Goal: Information Seeking & Learning: Check status

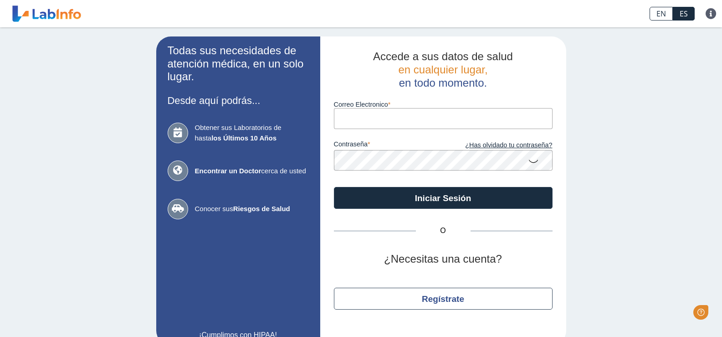
click at [373, 119] on input "Correo Electronico" at bounding box center [443, 118] width 219 height 20
type input "C"
type input "[EMAIL_ADDRESS][DOMAIN_NAME]"
click at [528, 164] on icon at bounding box center [533, 161] width 11 height 18
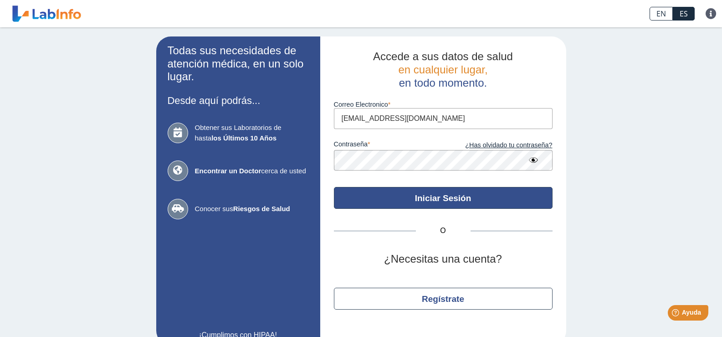
click at [465, 196] on button "Iniciar Sesión" at bounding box center [443, 198] width 219 height 22
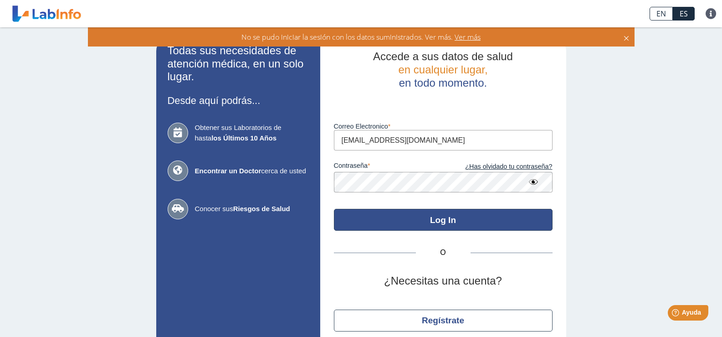
click at [439, 214] on button "Log In" at bounding box center [443, 220] width 219 height 22
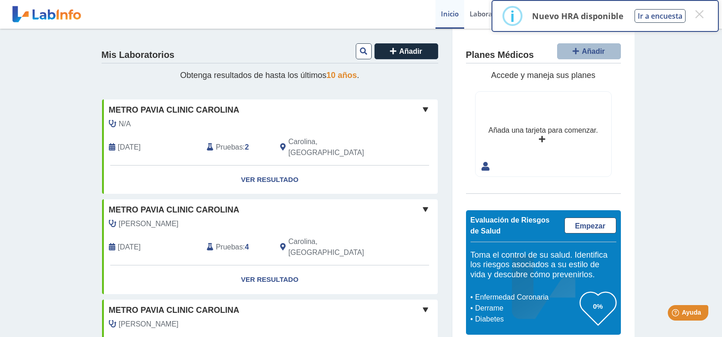
click at [131, 142] on span "[DATE]" at bounding box center [129, 147] width 23 height 11
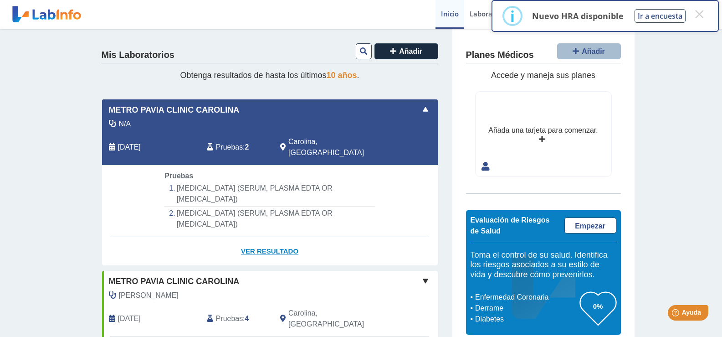
click at [250, 237] on link "Ver Resultado" at bounding box center [270, 251] width 336 height 29
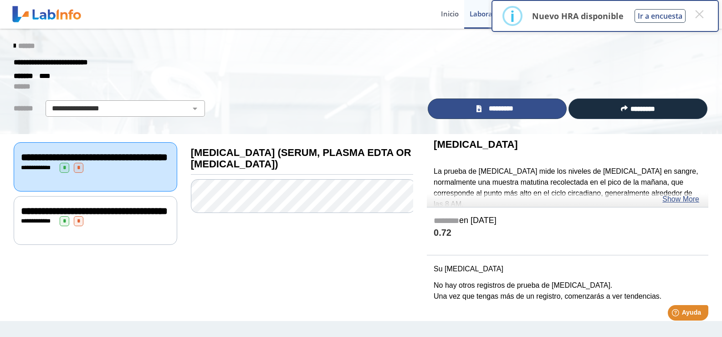
click at [481, 110] on icon at bounding box center [478, 108] width 5 height 7
click at [152, 226] on div "**********" at bounding box center [95, 221] width 149 height 10
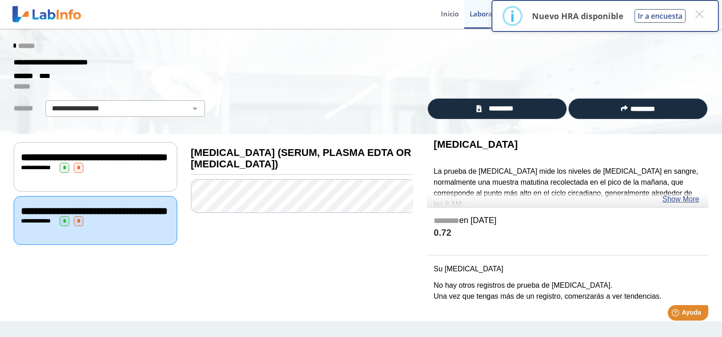
click at [138, 183] on div "**********" at bounding box center [96, 166] width 164 height 49
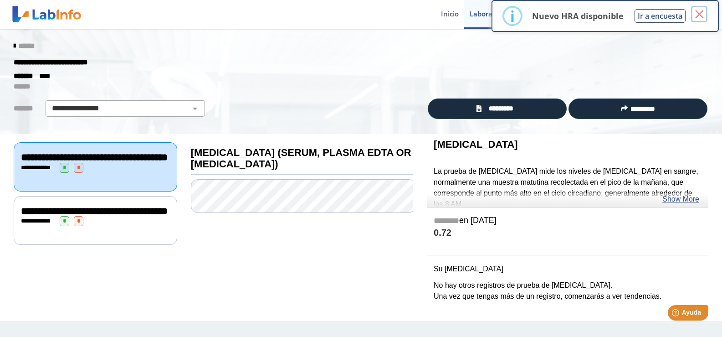
click at [697, 15] on button "×" at bounding box center [699, 14] width 16 height 16
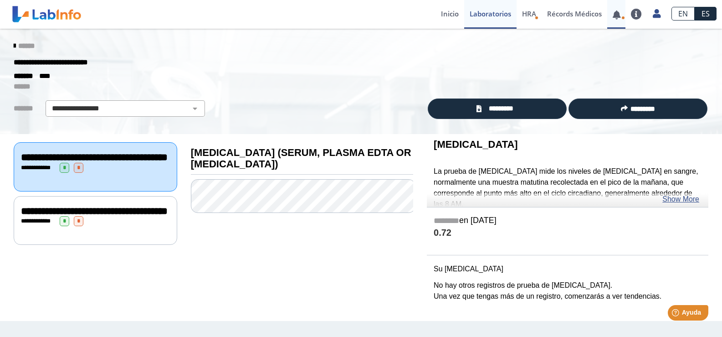
click at [616, 16] on link at bounding box center [616, 14] width 19 height 7
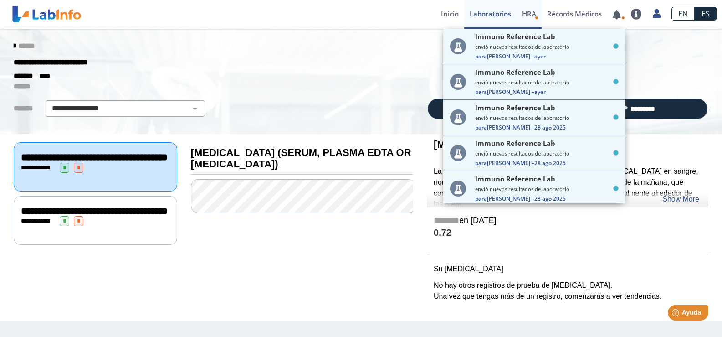
click at [531, 10] on span "HRA" at bounding box center [529, 13] width 14 height 9
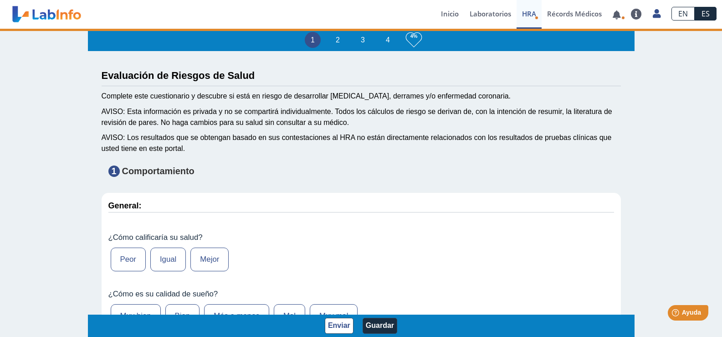
type input "[PERSON_NAME] [PERSON_NAME]"
type input "[DATE]"
select select
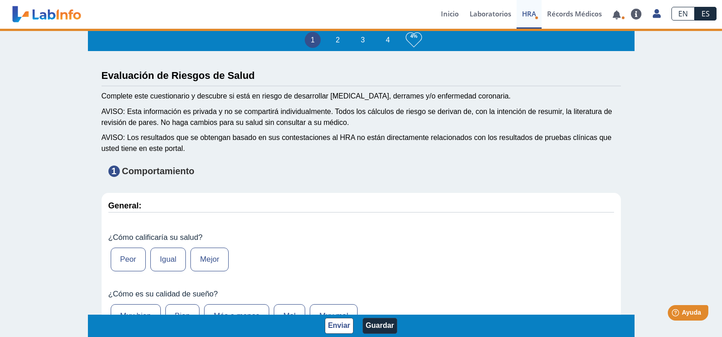
select select
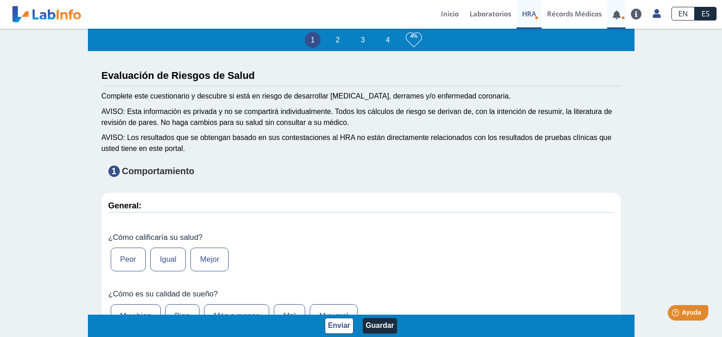
click at [614, 16] on link at bounding box center [616, 14] width 19 height 7
click at [446, 14] on link "Inicio" at bounding box center [449, 14] width 29 height 29
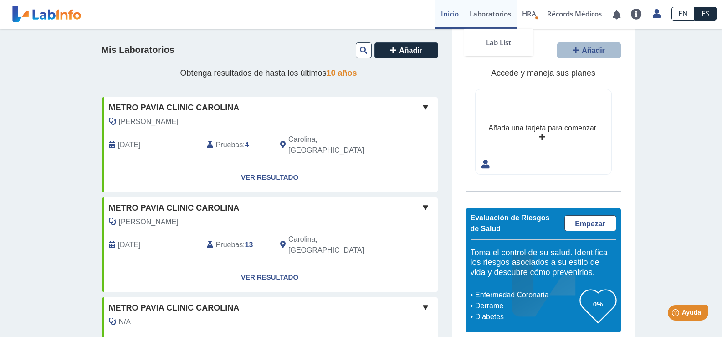
click at [478, 13] on link "Laboratorios" at bounding box center [490, 14] width 52 height 29
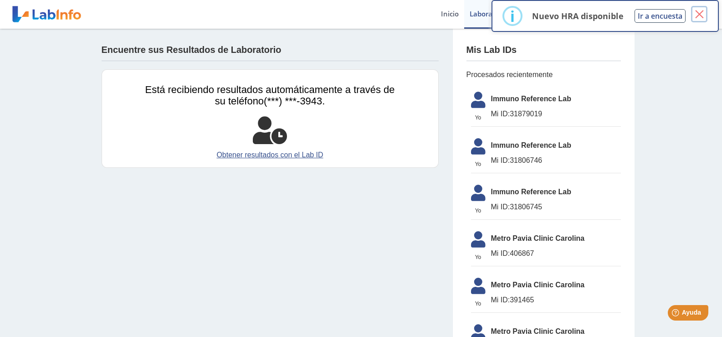
click at [701, 16] on button "×" at bounding box center [699, 14] width 16 height 16
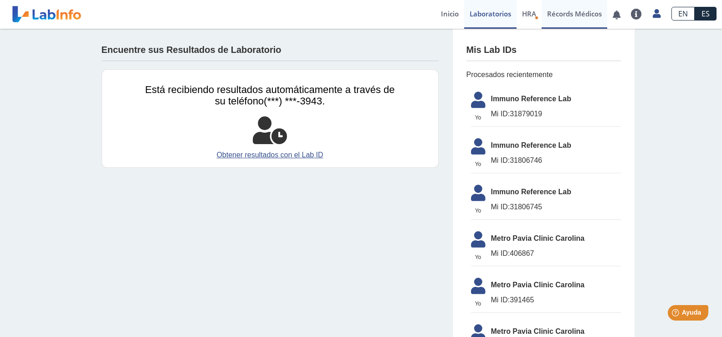
click at [583, 15] on link "Récords Médicos" at bounding box center [575, 14] width 66 height 29
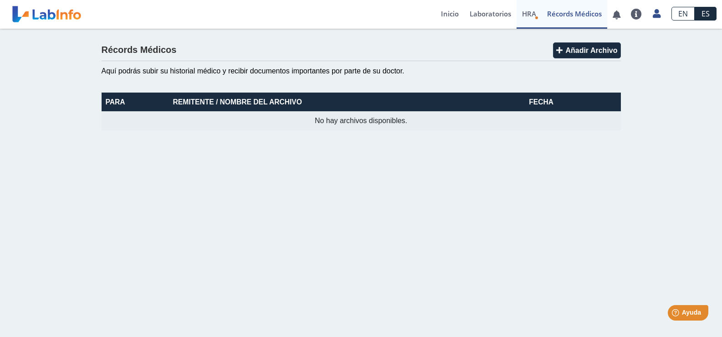
click at [526, 14] on span "HRA" at bounding box center [529, 13] width 14 height 9
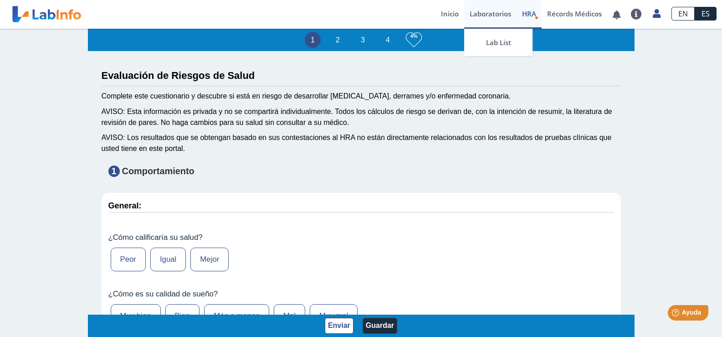
click at [502, 11] on link "Laboratorios" at bounding box center [490, 14] width 52 height 29
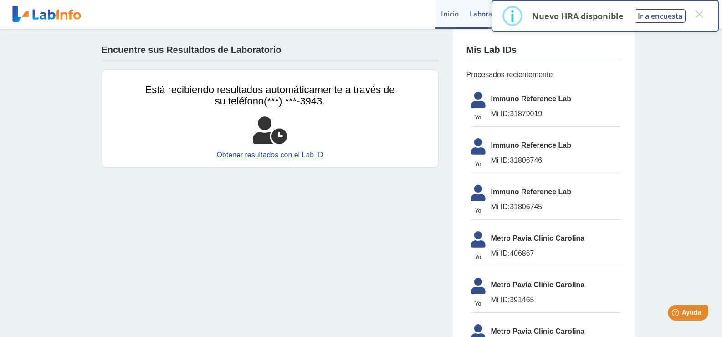
click at [445, 10] on link "Inicio" at bounding box center [449, 14] width 29 height 29
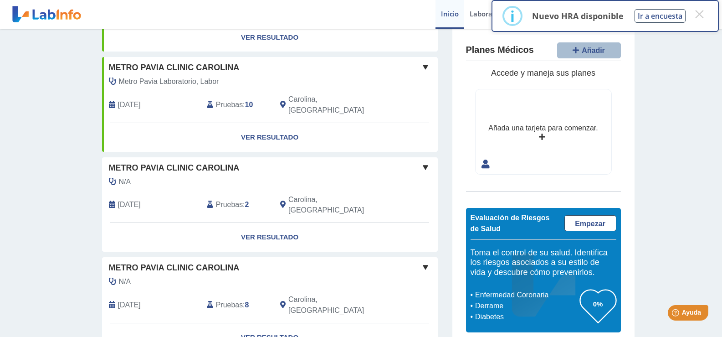
scroll to position [455, 0]
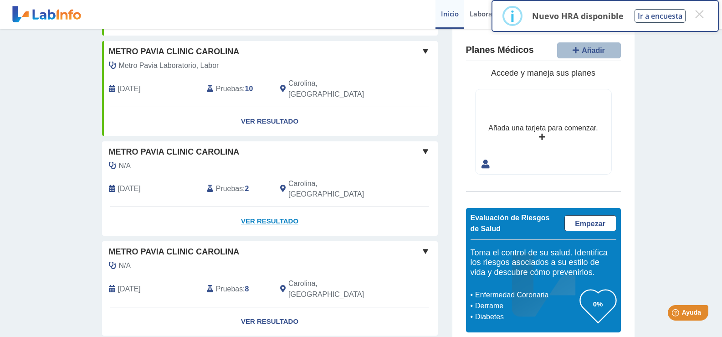
click at [268, 207] on link "Ver Resultado" at bounding box center [270, 221] width 336 height 29
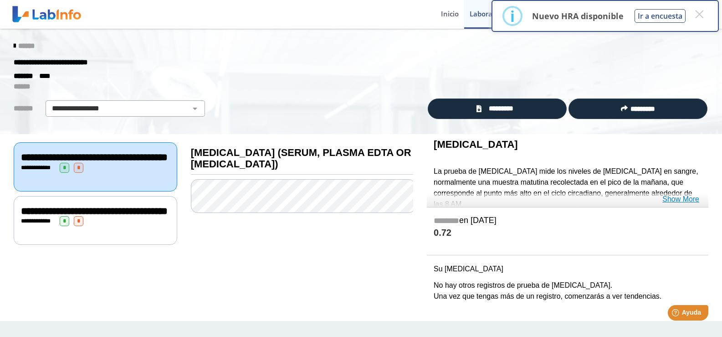
click at [682, 196] on link "Show More" at bounding box center [680, 199] width 37 height 11
click at [682, 196] on p "La prueba de [MEDICAL_DATA] mide los niveles de [MEDICAL_DATA] en sangre, norma…" at bounding box center [568, 188] width 268 height 44
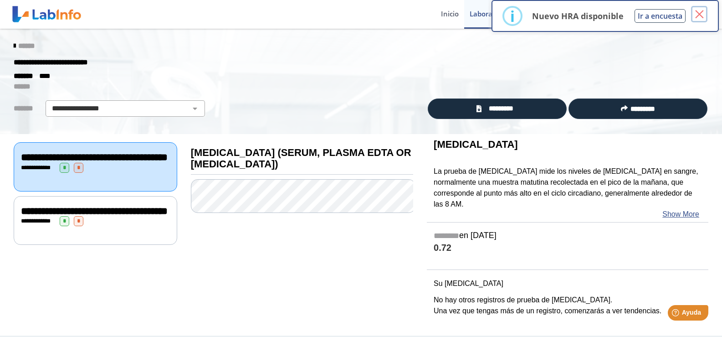
click at [700, 13] on button "×" at bounding box center [699, 14] width 16 height 16
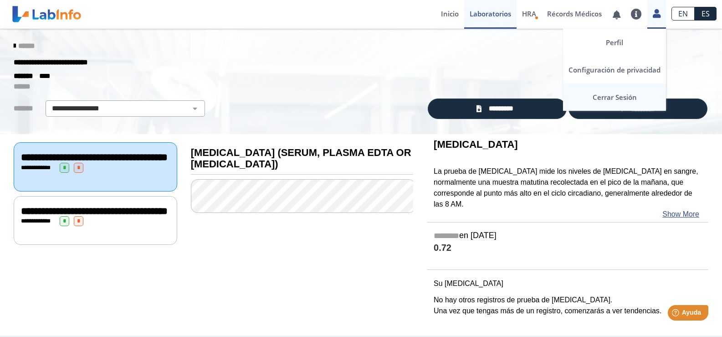
click at [629, 97] on link "Cerrar Sesión" at bounding box center [614, 96] width 103 height 27
